Goal: Find specific page/section: Find specific page/section

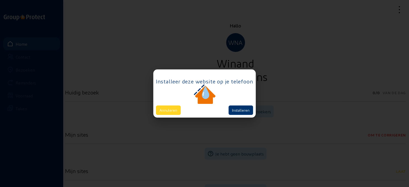
click at [165, 110] on button "Annuleren" at bounding box center [168, 109] width 25 height 9
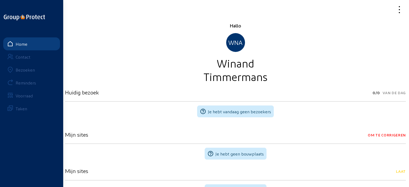
click at [33, 67] on div "Bezoeken" at bounding box center [25, 69] width 19 height 5
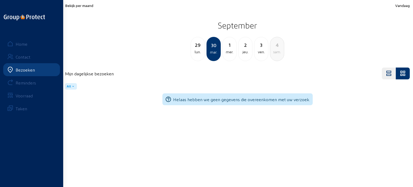
click at [196, 47] on div "29" at bounding box center [198, 45] width 14 height 8
click at [196, 47] on div "28" at bounding box center [198, 45] width 14 height 8
click at [196, 47] on div "27" at bounding box center [198, 45] width 14 height 8
click at [197, 48] on div "26" at bounding box center [198, 45] width 14 height 8
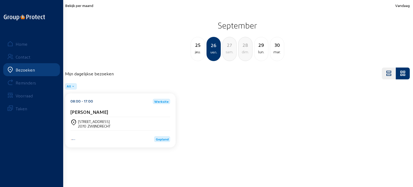
click at [102, 116] on div "[PERSON_NAME]" at bounding box center [120, 113] width 100 height 8
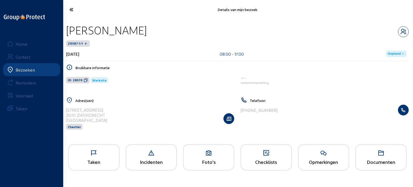
click at [84, 160] on div "Taken" at bounding box center [94, 162] width 51 height 6
